Goal: Task Accomplishment & Management: Complete application form

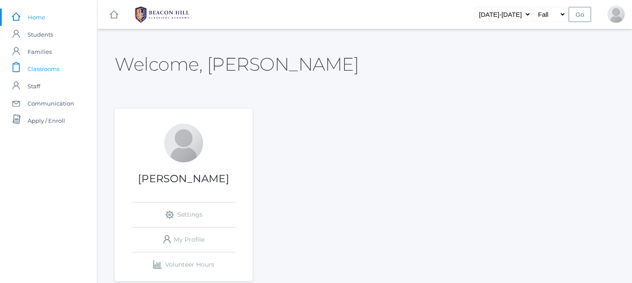
click at [48, 67] on span "Classrooms" at bounding box center [44, 68] width 32 height 17
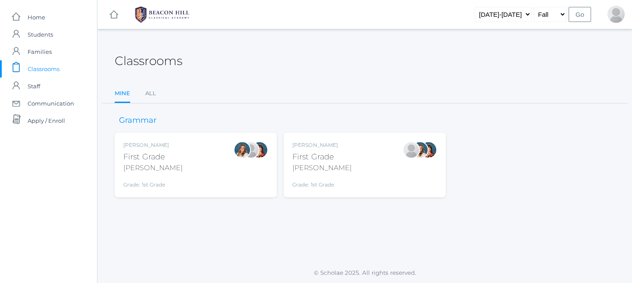
click at [323, 155] on div "First Grade" at bounding box center [321, 157] width 59 height 12
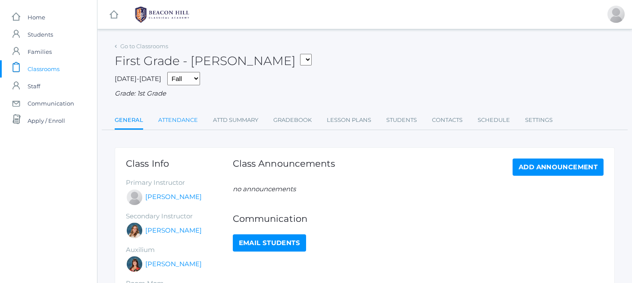
click at [176, 119] on link "Attendance" at bounding box center [178, 120] width 40 height 17
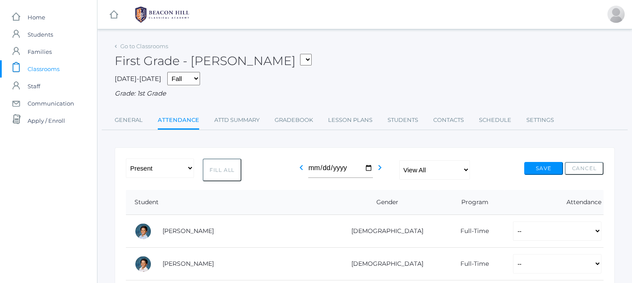
click at [222, 169] on button "Fill All" at bounding box center [222, 170] width 39 height 23
select select "P"
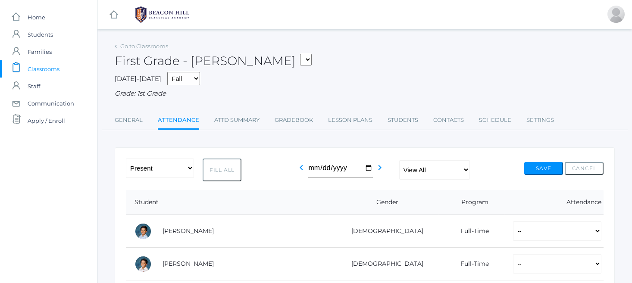
select select "P"
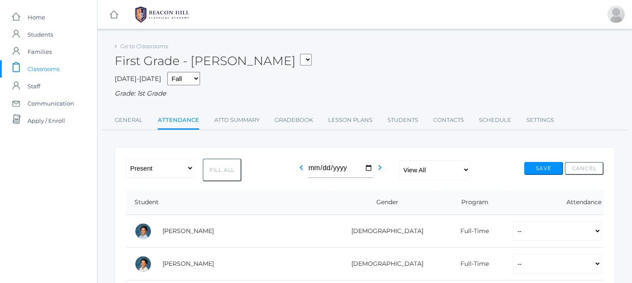
select select "P"
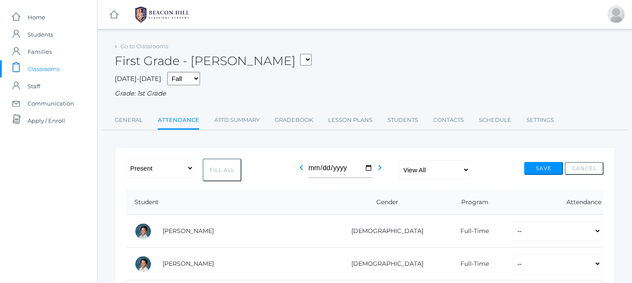
select select "P"
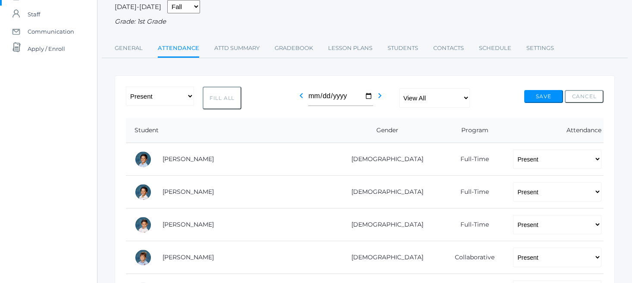
scroll to position [78, 0]
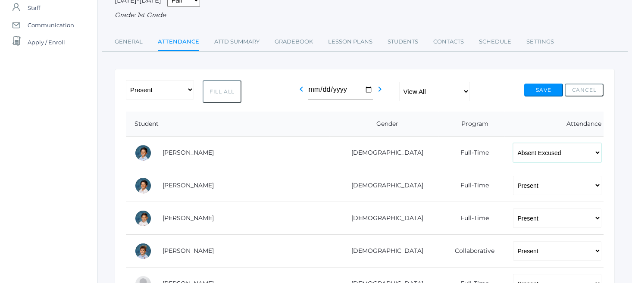
select select "TU"
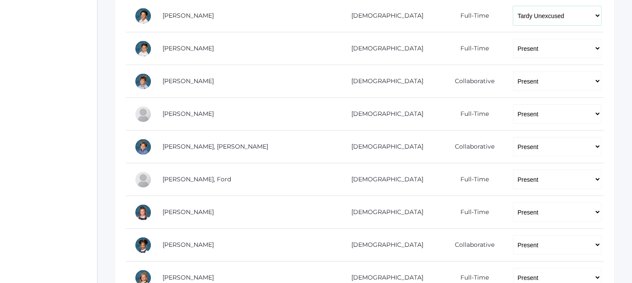
scroll to position [255, 0]
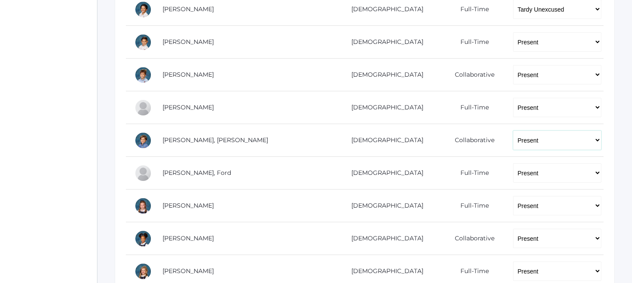
select select "TU"
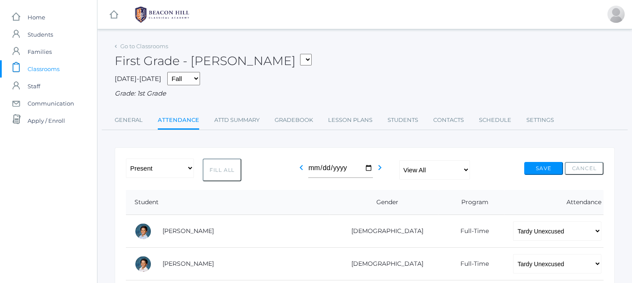
scroll to position [0, 0]
click at [540, 166] on button "Save" at bounding box center [543, 168] width 39 height 13
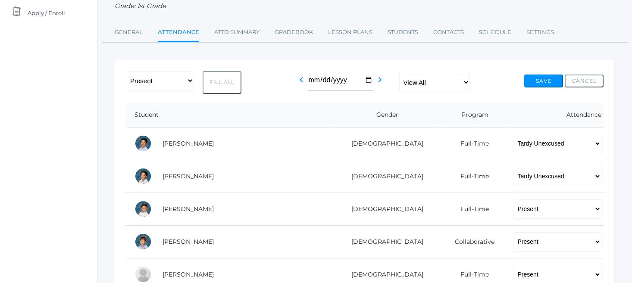
scroll to position [115, 0]
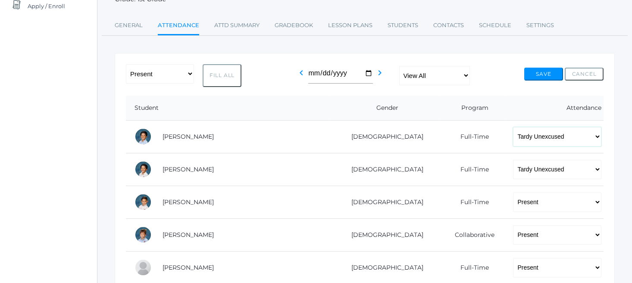
select select "AU"
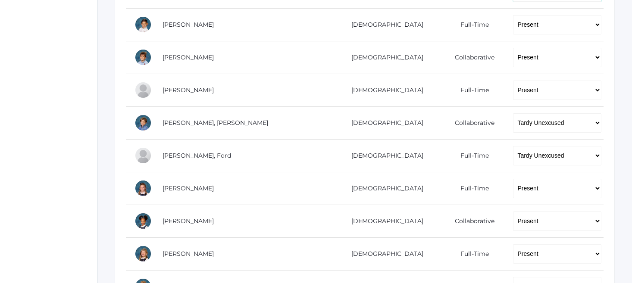
scroll to position [290, 0]
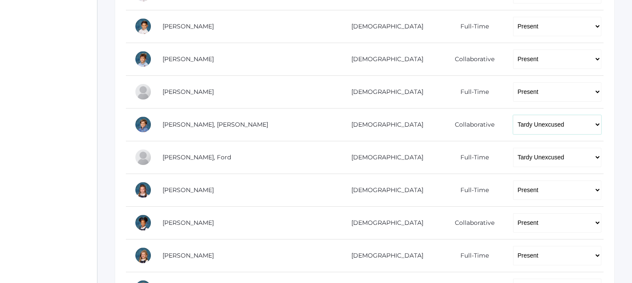
select select "AU"
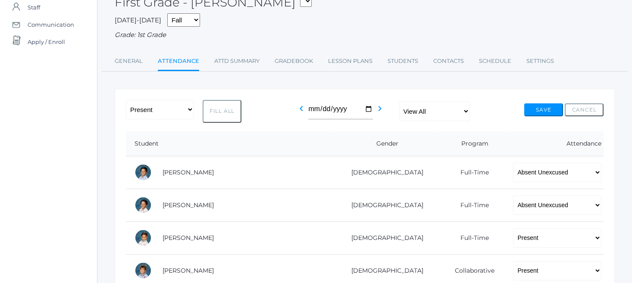
scroll to position [78, 0]
click at [546, 107] on button "Save" at bounding box center [543, 110] width 39 height 13
